Goal: Navigation & Orientation: Find specific page/section

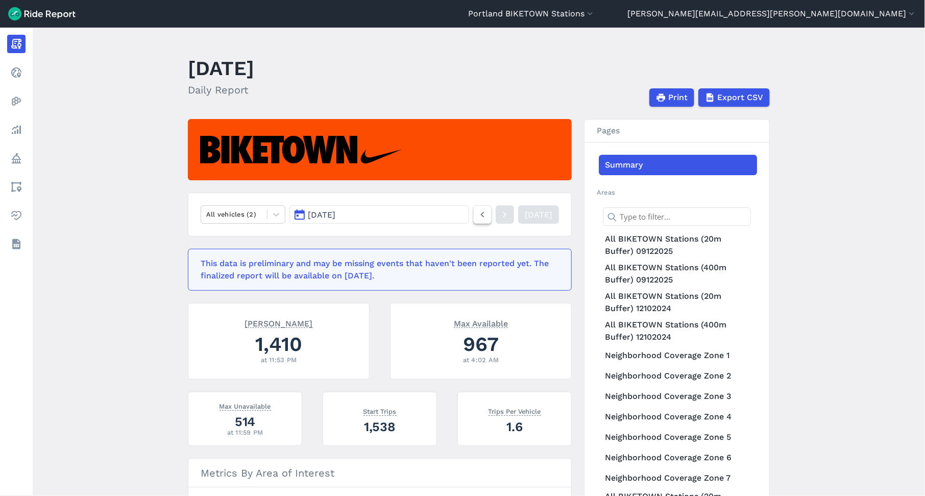
click at [477, 216] on icon at bounding box center [482, 214] width 11 height 12
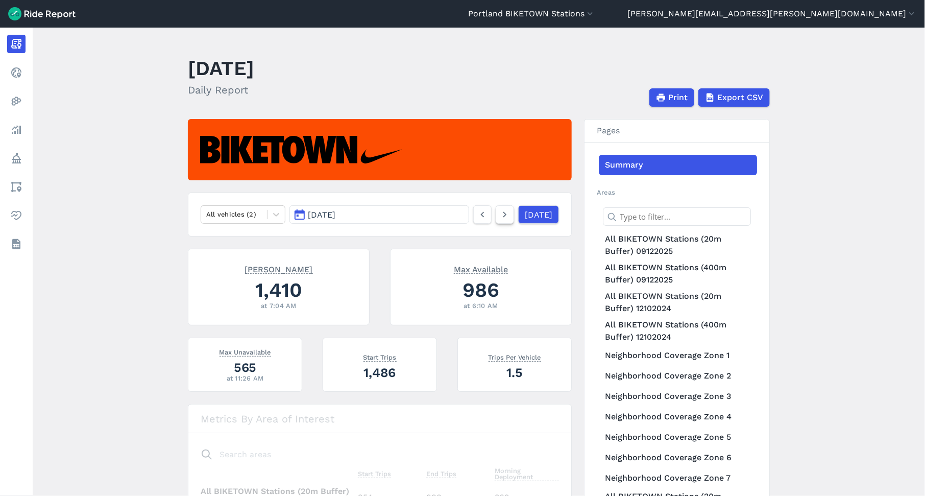
click at [499, 216] on icon at bounding box center [504, 214] width 11 height 12
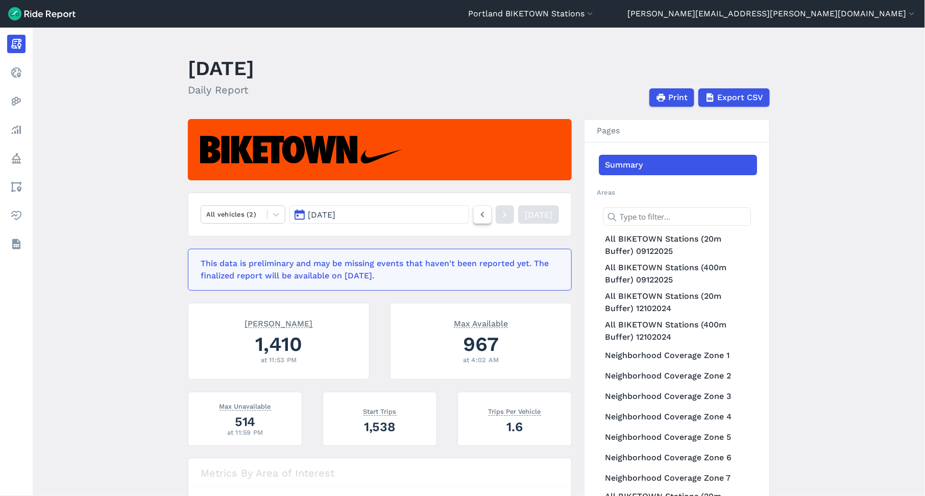
click at [477, 214] on icon at bounding box center [482, 214] width 11 height 12
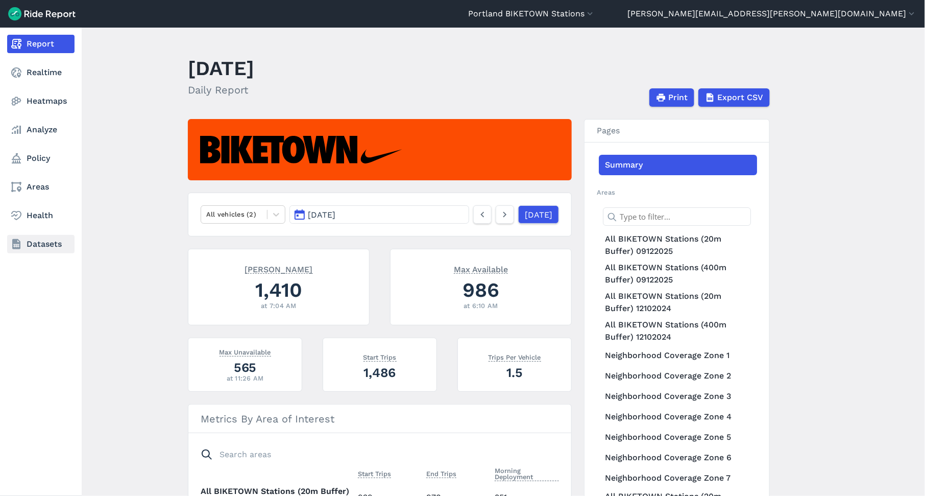
click at [18, 239] on use at bounding box center [16, 244] width 8 height 10
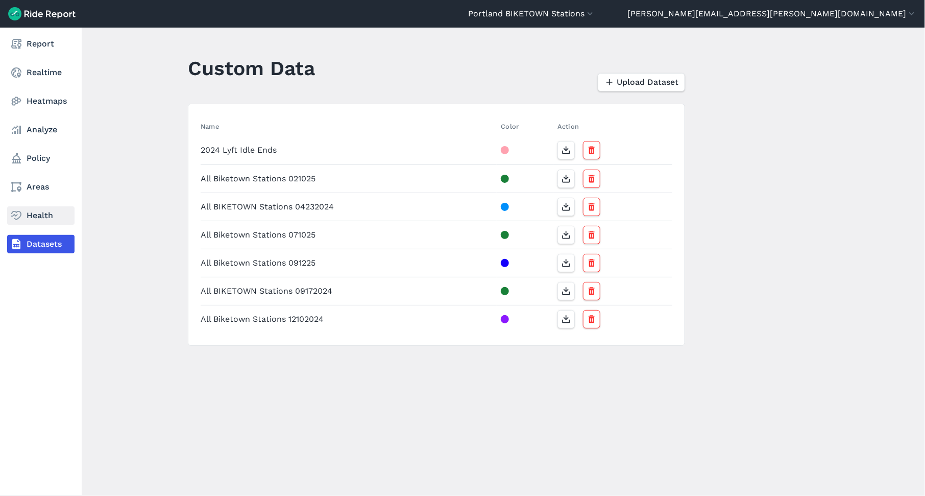
click at [20, 216] on use at bounding box center [16, 215] width 10 height 9
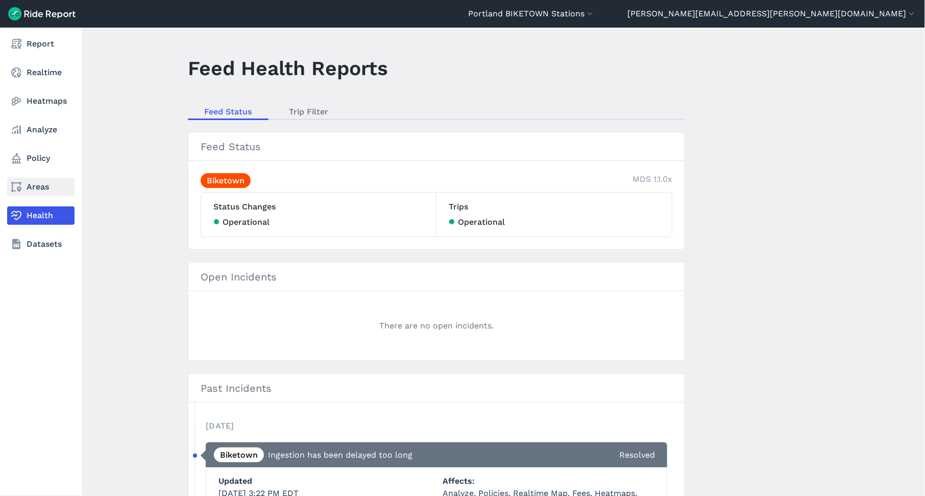
click at [21, 190] on icon at bounding box center [16, 187] width 12 height 12
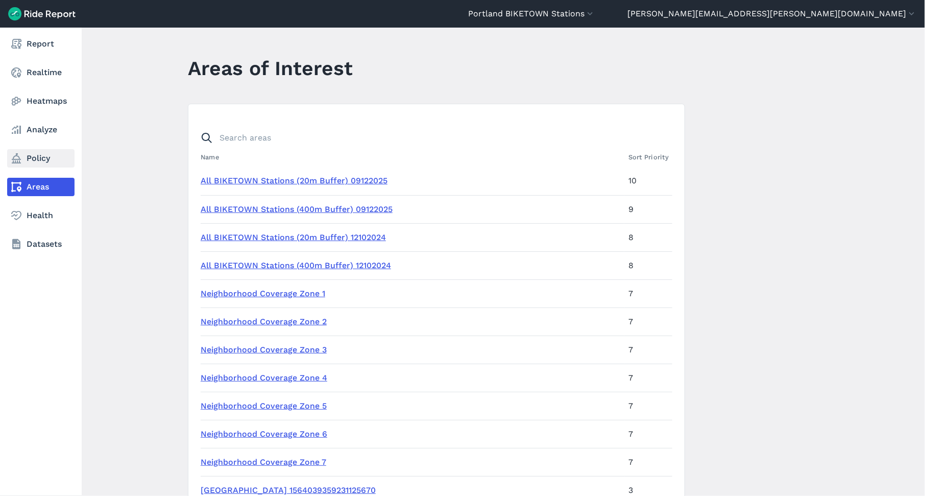
click at [21, 160] on icon at bounding box center [16, 158] width 12 height 12
